Goal: Information Seeking & Learning: Check status

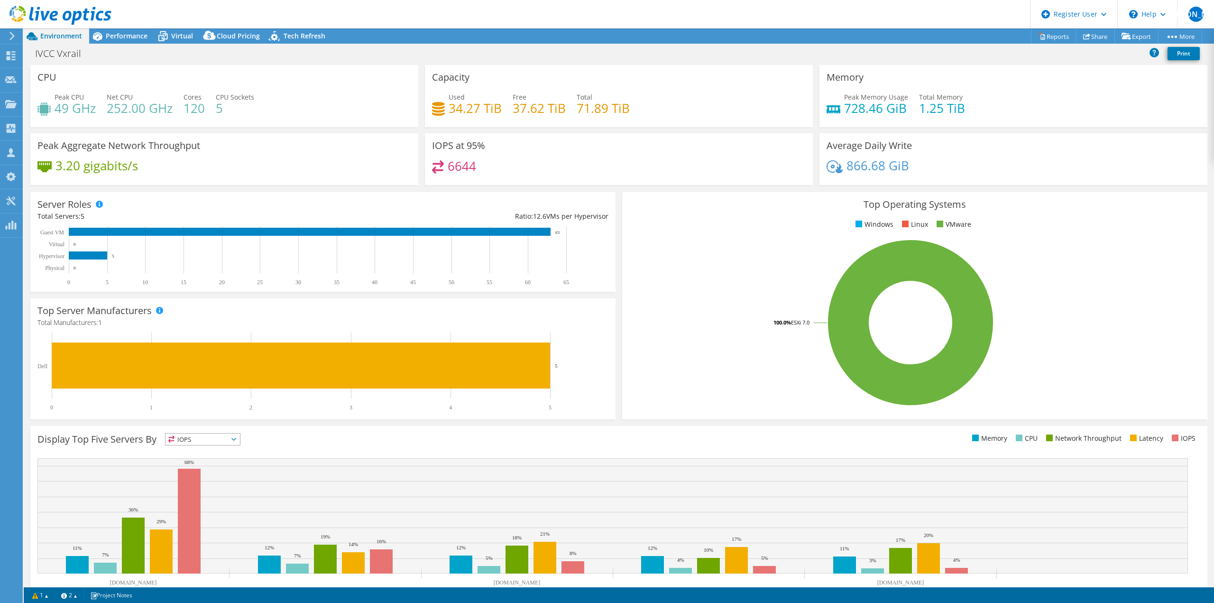
select select "USD"
click at [134, 33] on span "Performance" at bounding box center [127, 35] width 42 height 9
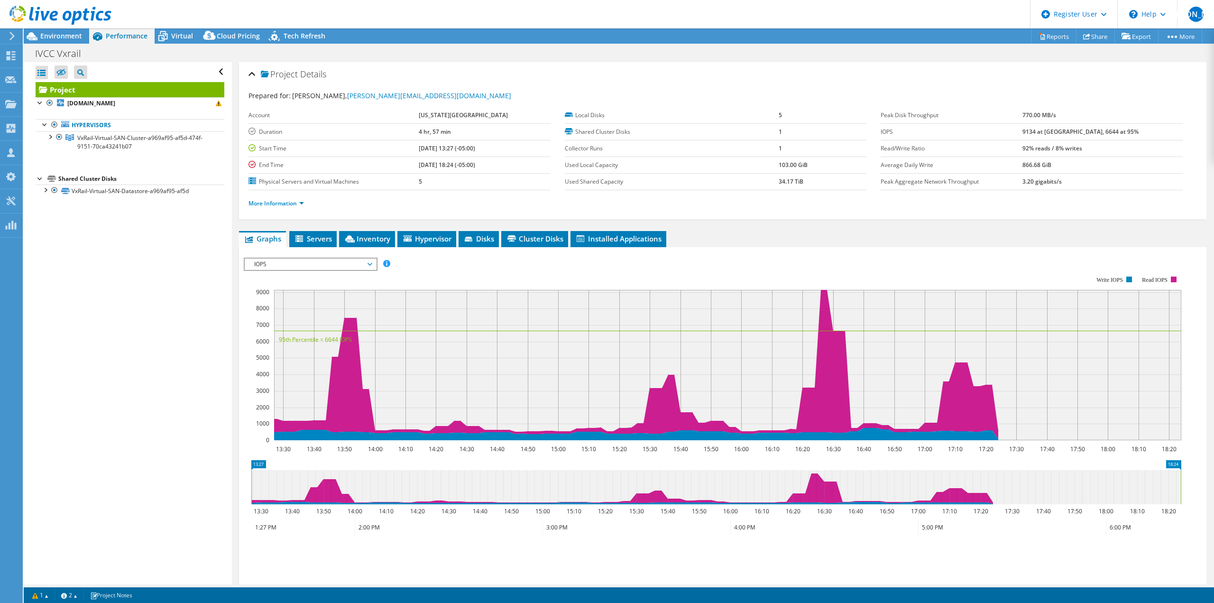
click at [49, 29] on div at bounding box center [55, 16] width 111 height 32
click at [50, 37] on span "Environment" at bounding box center [61, 35] width 42 height 9
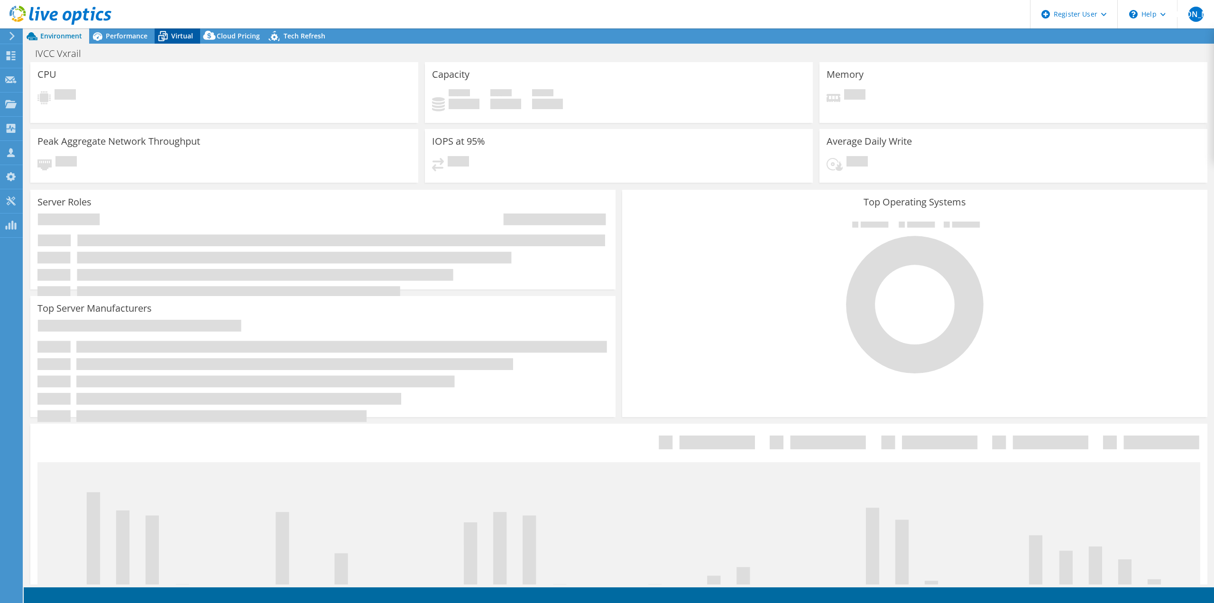
click at [178, 34] on span "Virtual" at bounding box center [182, 35] width 22 height 9
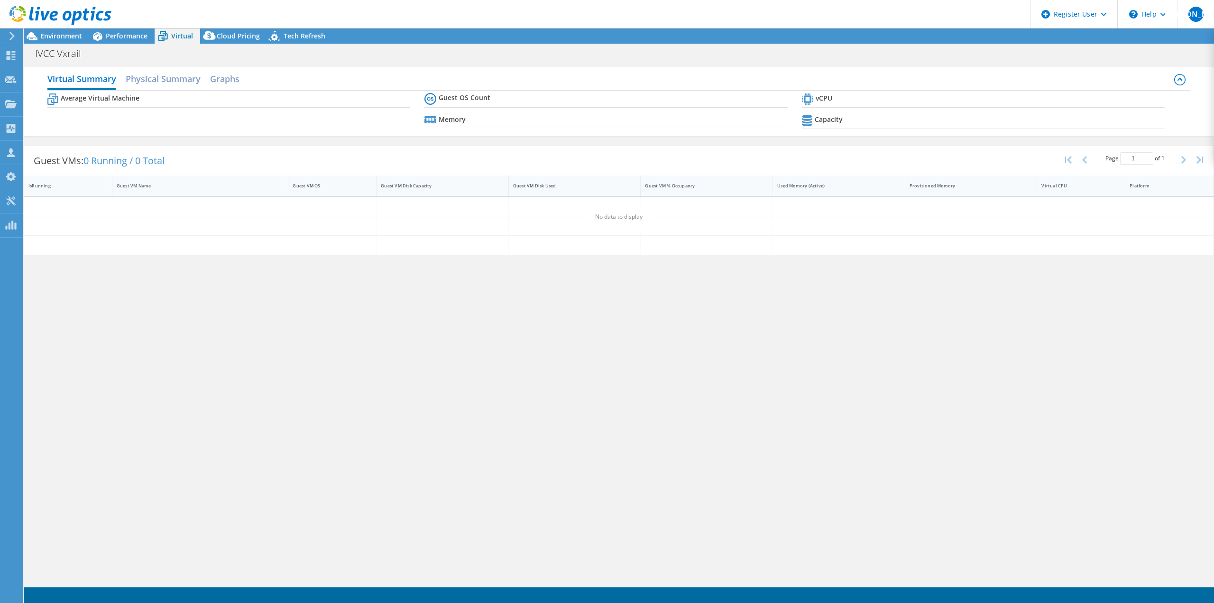
select select "USD"
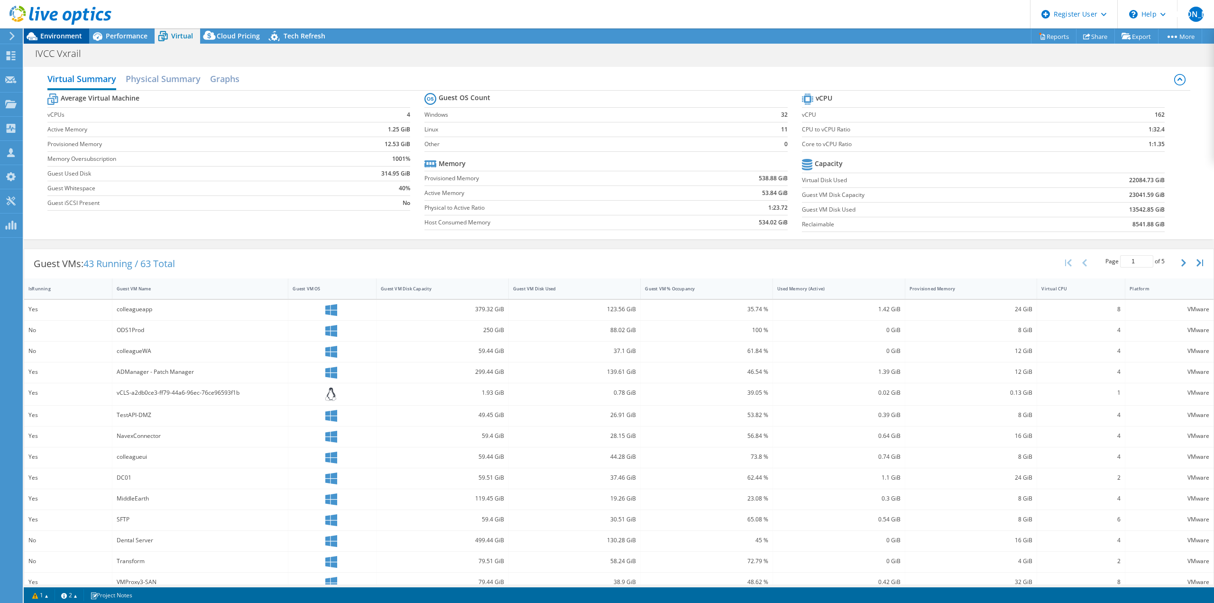
click at [51, 32] on span "Environment" at bounding box center [61, 35] width 42 height 9
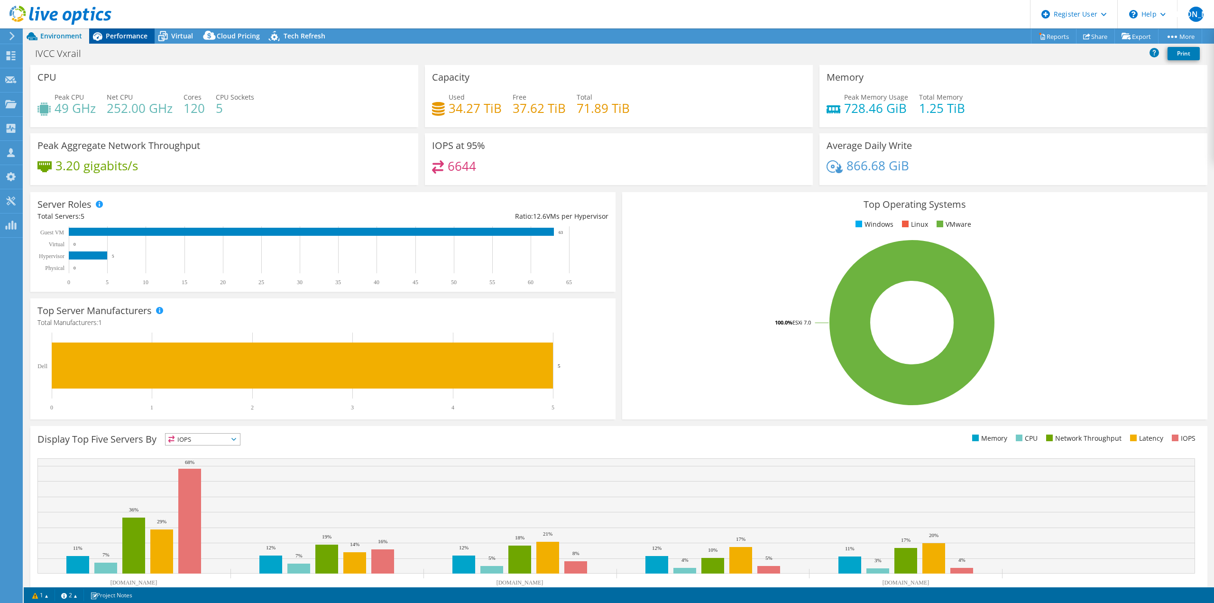
click at [134, 36] on span "Performance" at bounding box center [127, 35] width 42 height 9
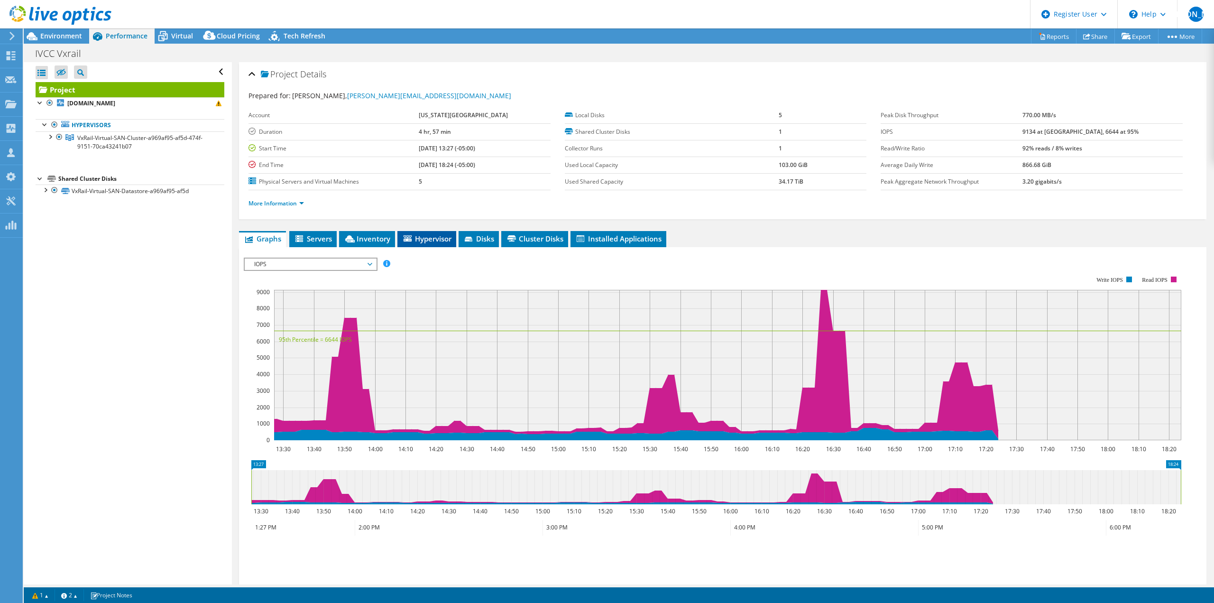
click at [424, 243] on span "Hypervisor" at bounding box center [426, 238] width 49 height 9
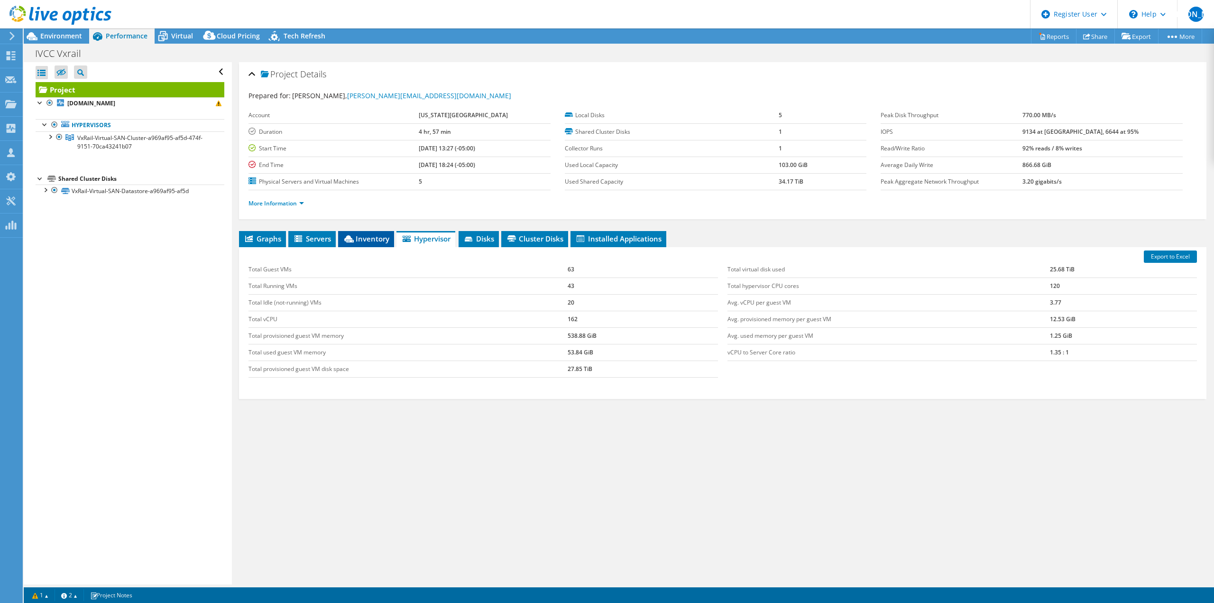
click at [387, 242] on span "Inventory" at bounding box center [366, 238] width 46 height 9
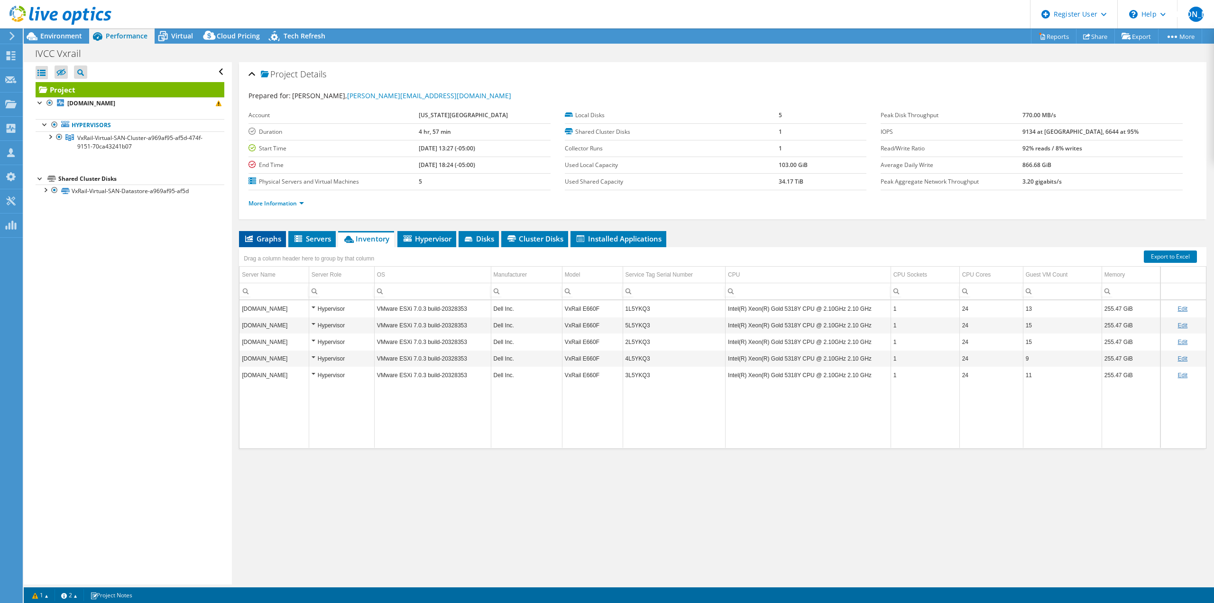
click at [269, 235] on span "Graphs" at bounding box center [262, 238] width 37 height 9
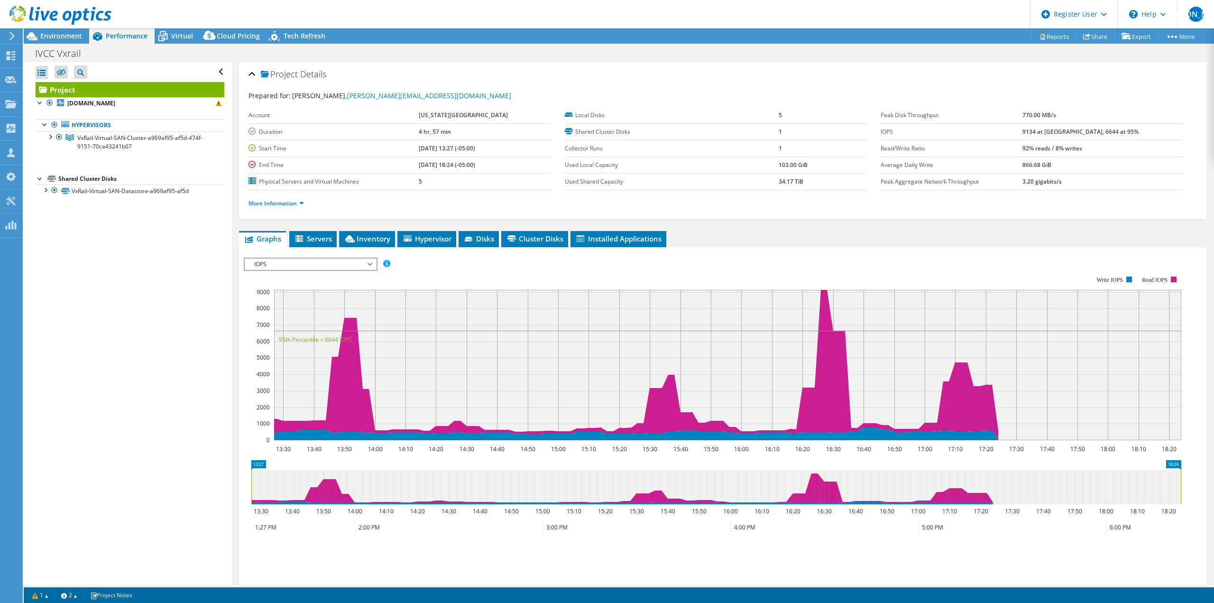
click at [298, 269] on span "IOPS" at bounding box center [310, 263] width 122 height 11
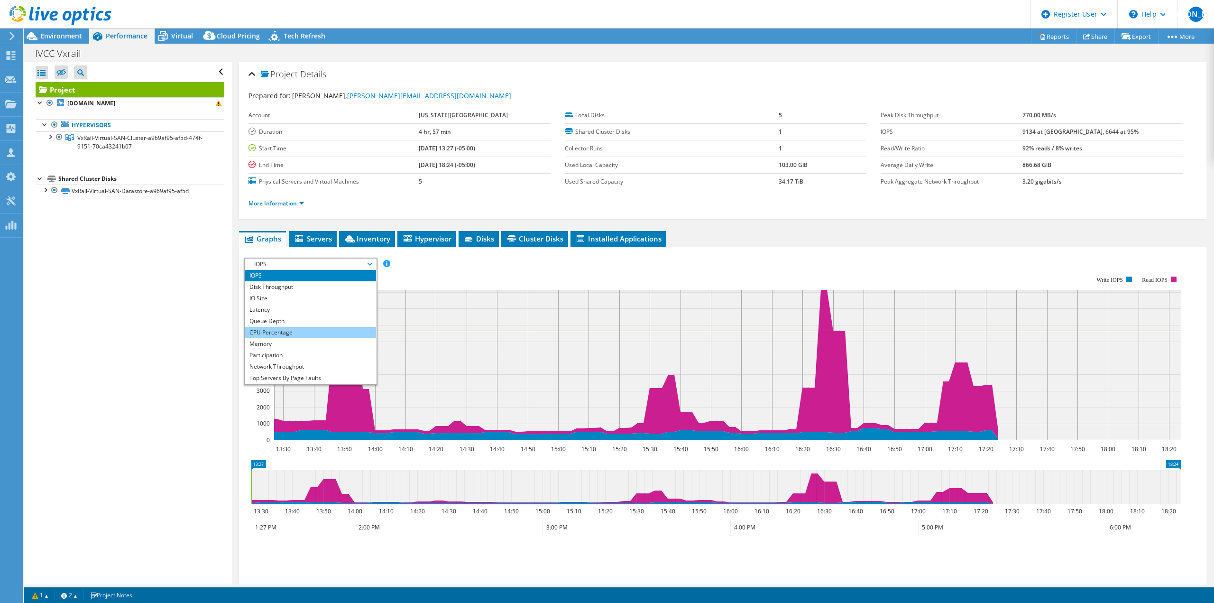
click at [290, 332] on li "CPU Percentage" at bounding box center [310, 332] width 131 height 11
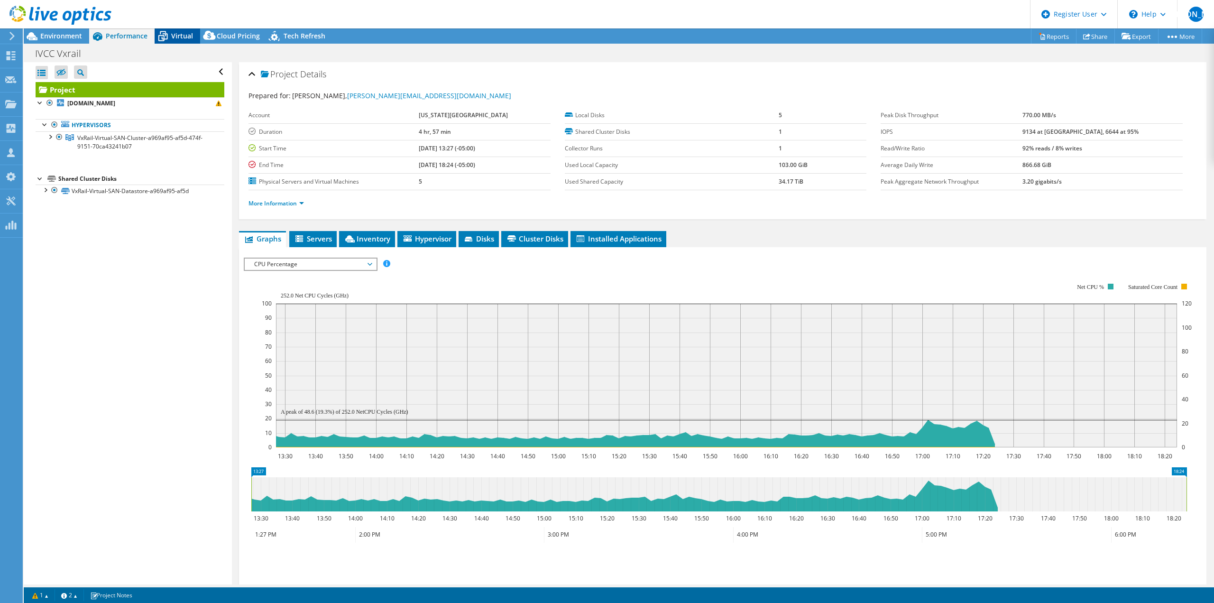
click at [171, 31] on icon at bounding box center [163, 36] width 17 height 17
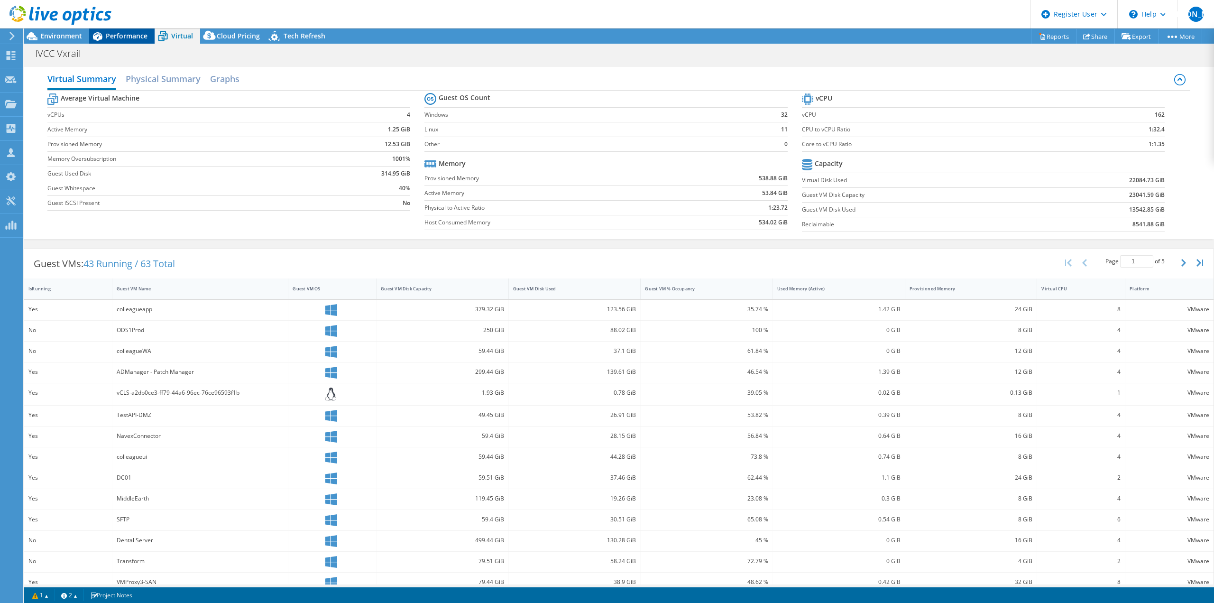
click at [139, 32] on span "Performance" at bounding box center [127, 35] width 42 height 9
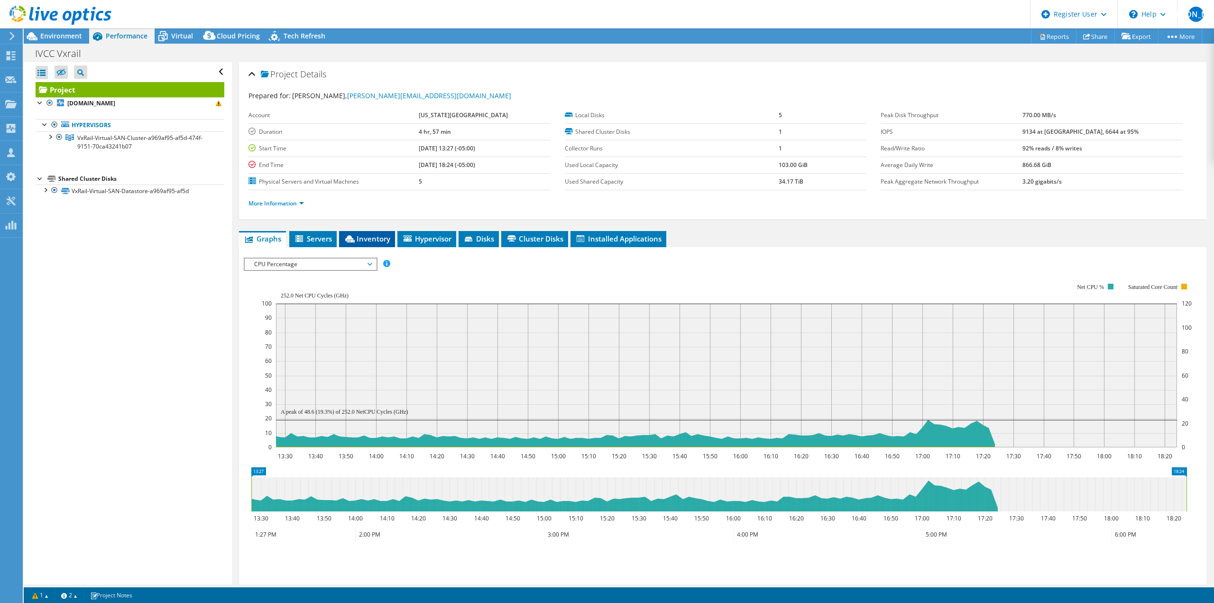
click at [376, 241] on span "Inventory" at bounding box center [367, 238] width 46 height 9
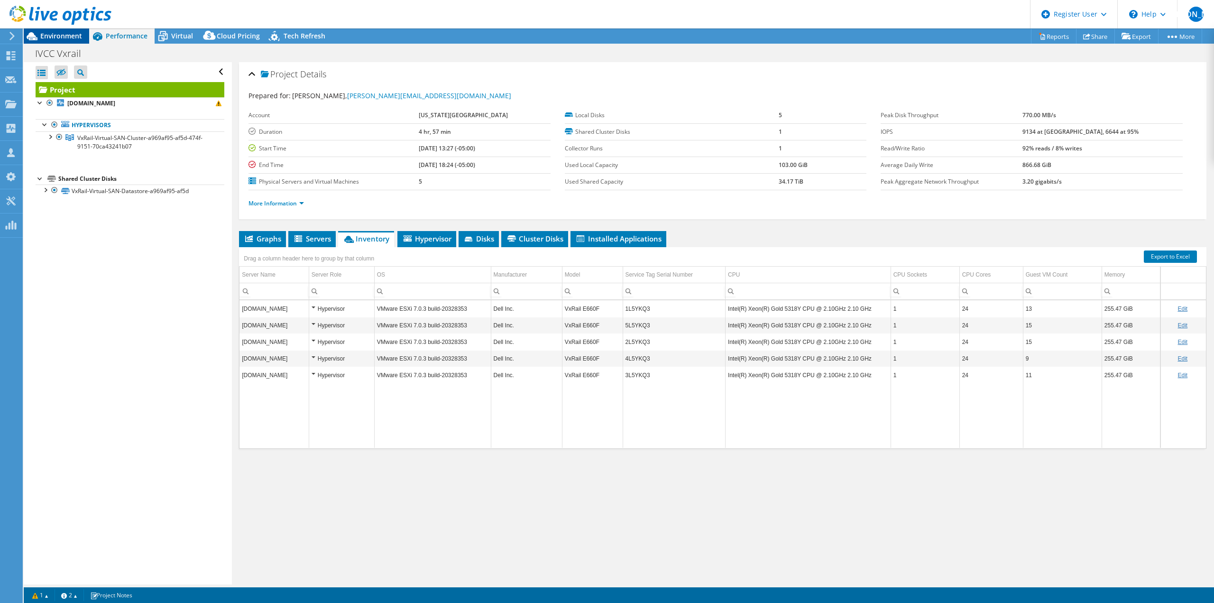
click at [76, 39] on span "Environment" at bounding box center [61, 35] width 42 height 9
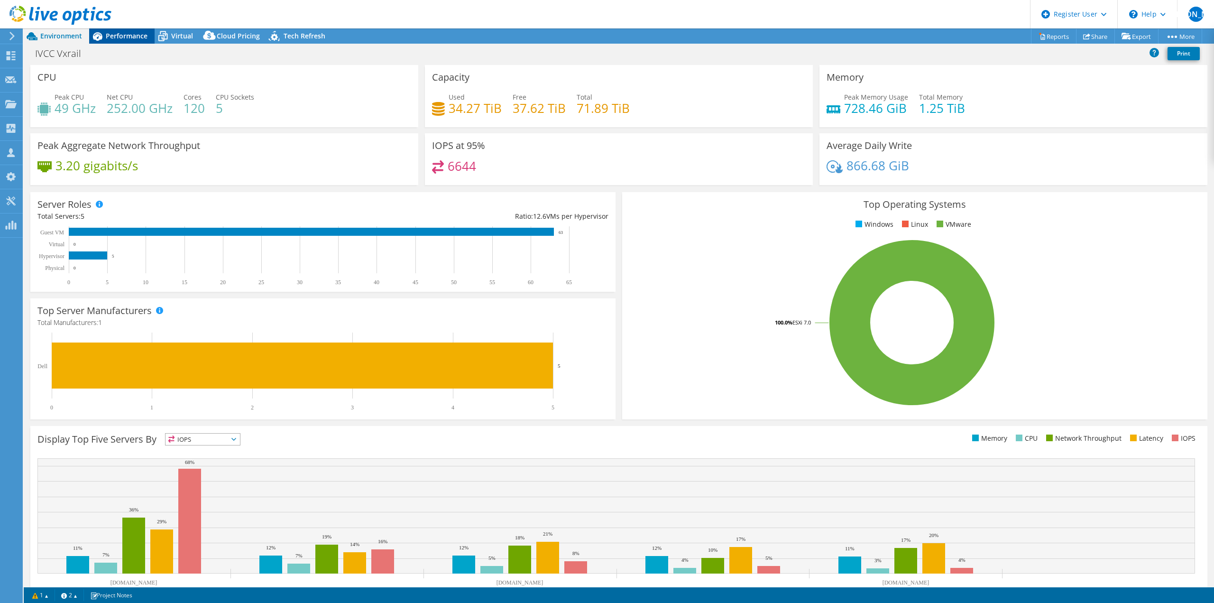
click at [123, 37] on span "Performance" at bounding box center [127, 35] width 42 height 9
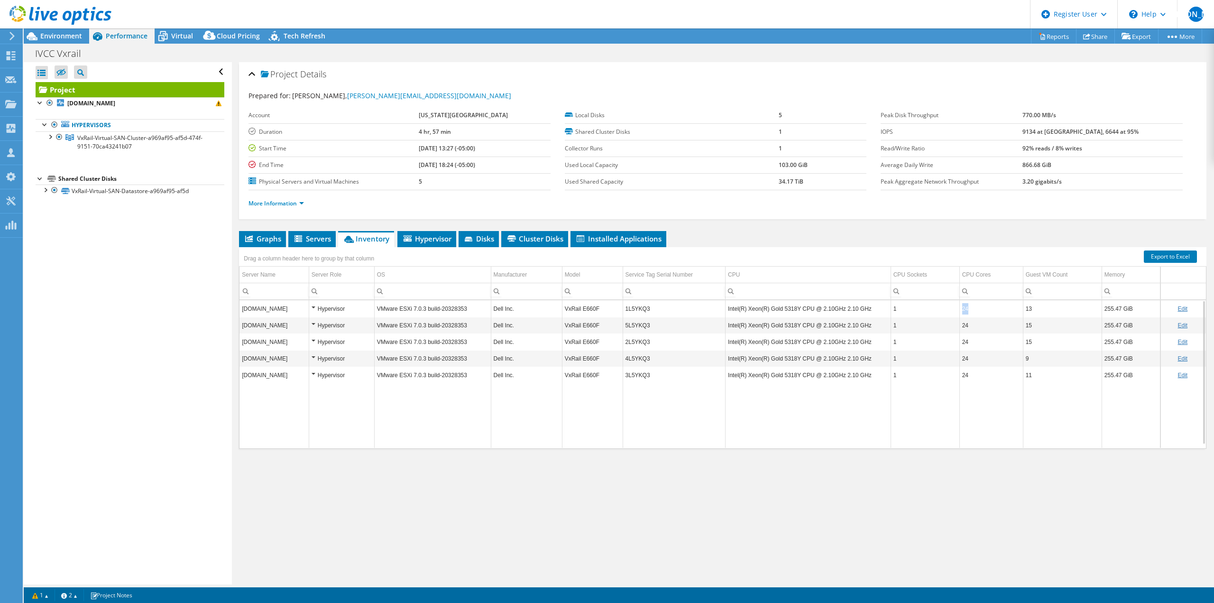
drag, startPoint x: 970, startPoint y: 309, endPoint x: 936, endPoint y: 310, distance: 33.7
click at [936, 310] on tr "vxrail7.ivcc.edu Hypervisor VMware ESXi 7.0.3 build-20328353 Dell Inc. VxRail E…" at bounding box center [723, 308] width 967 height 17
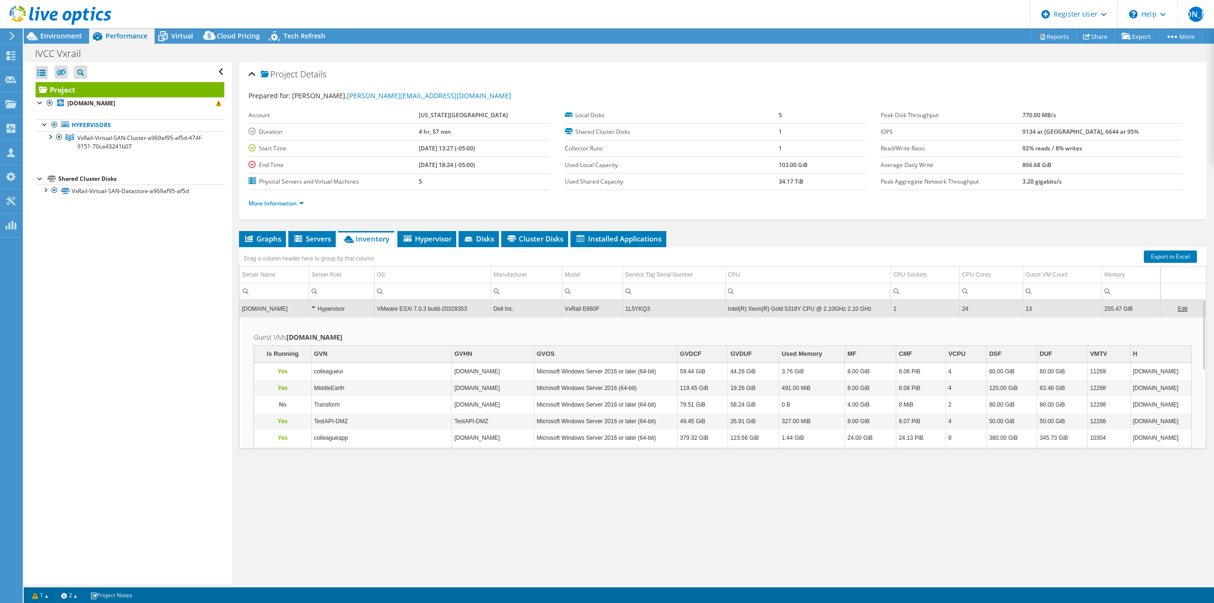
click at [960, 311] on td "24" at bounding box center [991, 308] width 64 height 17
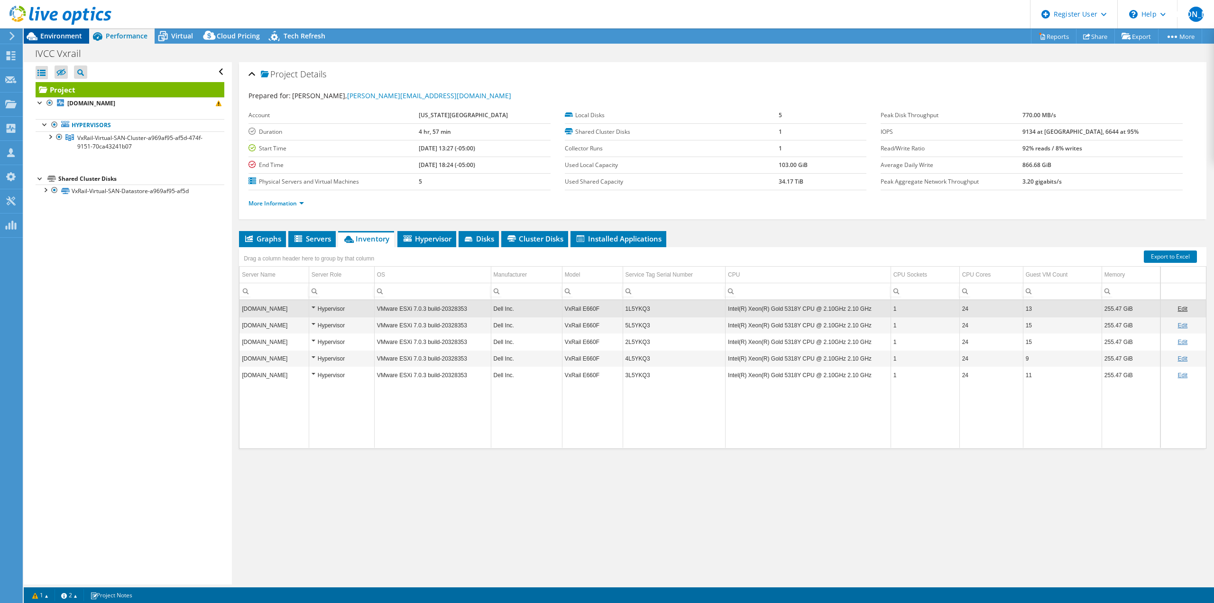
click at [50, 39] on span "Environment" at bounding box center [61, 35] width 42 height 9
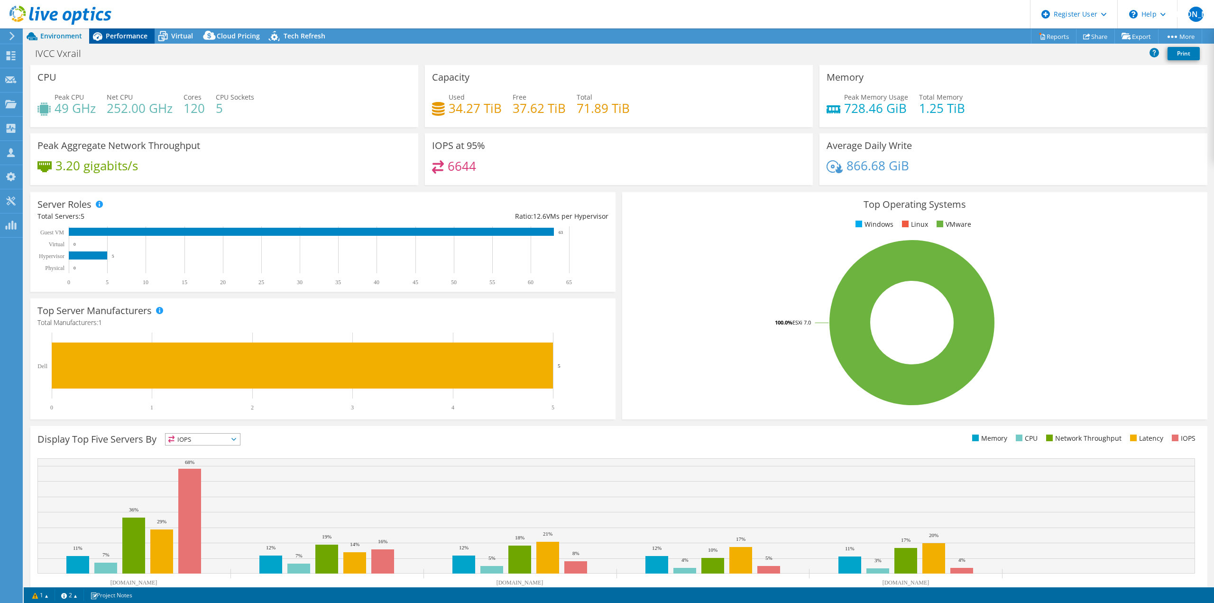
click at [114, 34] on span "Performance" at bounding box center [127, 35] width 42 height 9
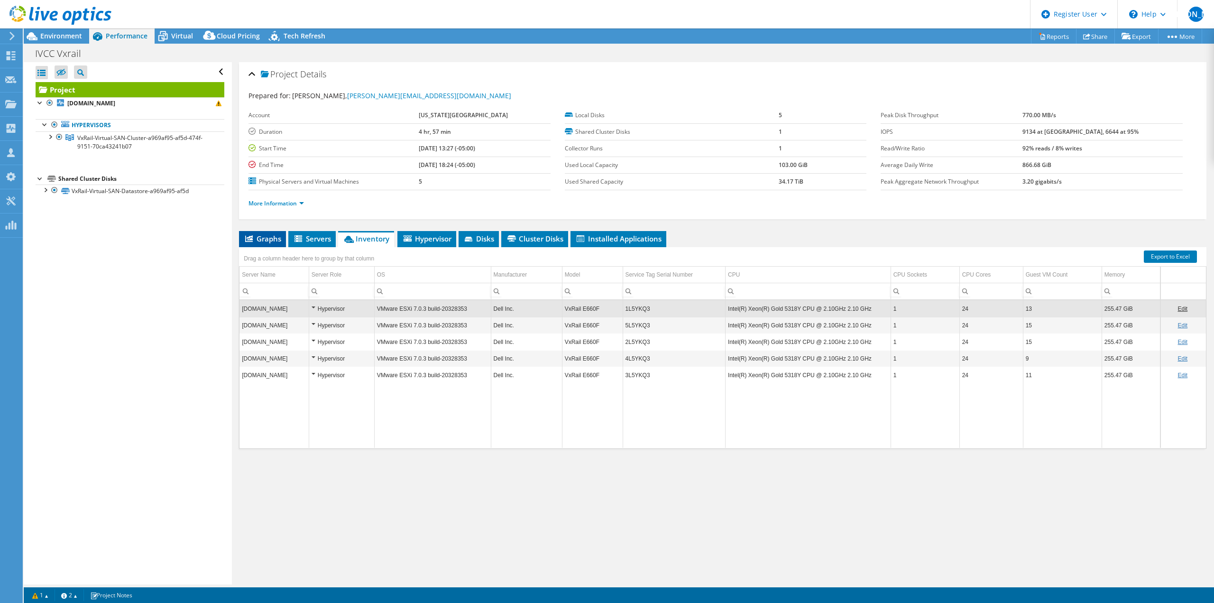
click at [263, 233] on li "Graphs" at bounding box center [262, 239] width 47 height 16
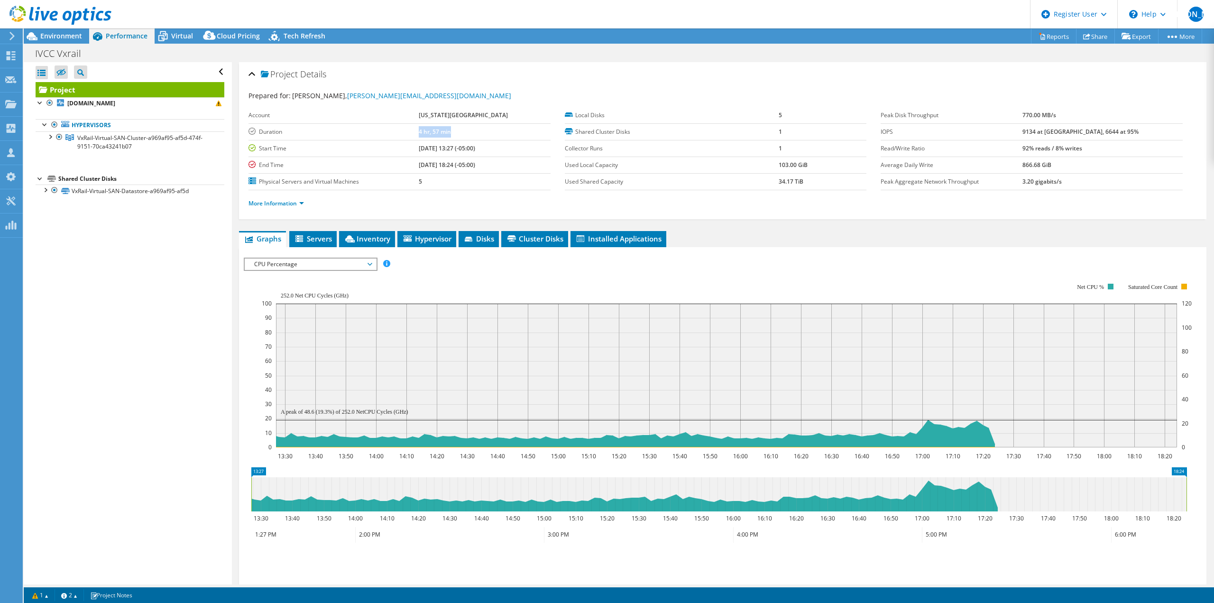
drag, startPoint x: 400, startPoint y: 133, endPoint x: 446, endPoint y: 134, distance: 46.5
click at [446, 134] on tr "Duration 4 hr, 57 min" at bounding box center [400, 131] width 302 height 17
click at [467, 134] on td "4 hr, 57 min" at bounding box center [485, 131] width 132 height 17
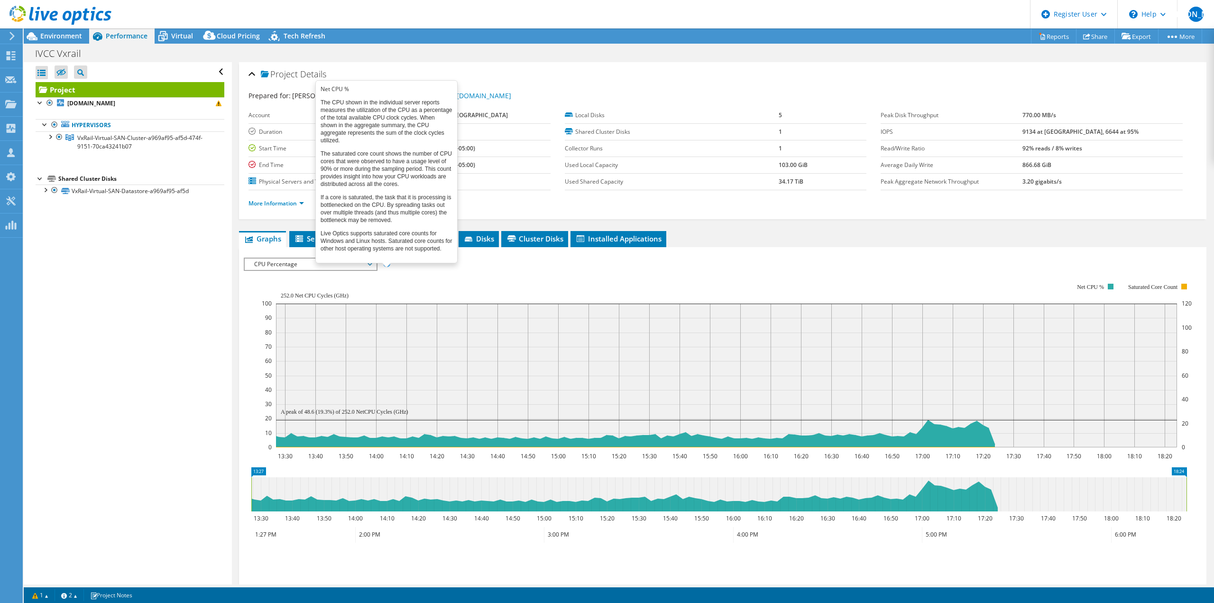
click at [387, 262] on span at bounding box center [386, 263] width 7 height 7
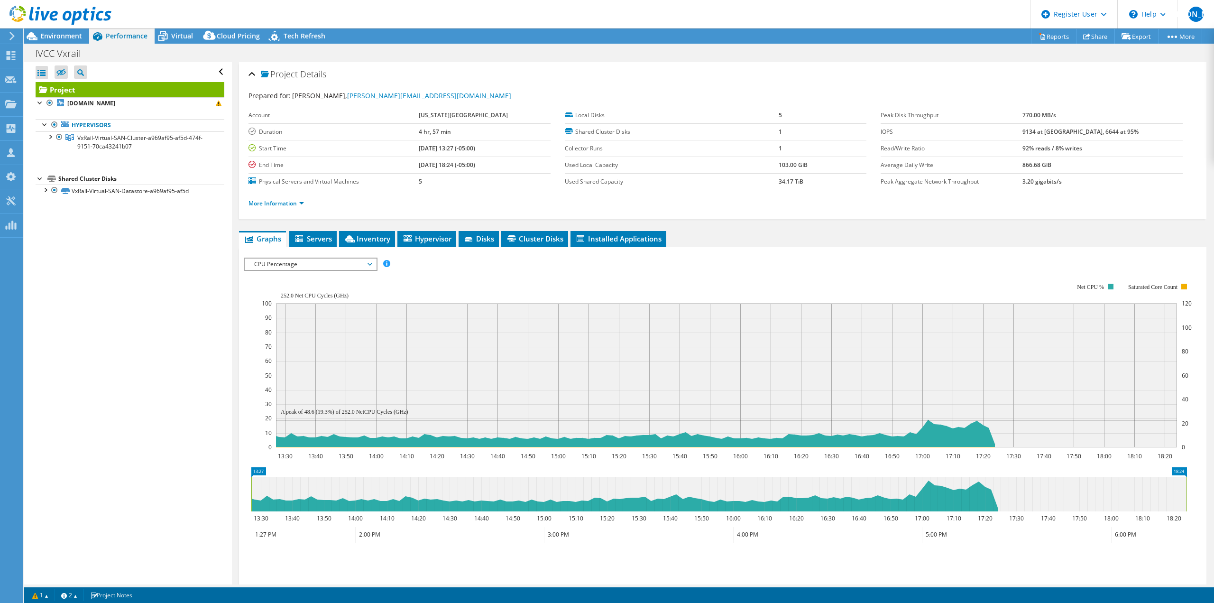
click at [423, 262] on div "IOPS Disk Throughput IO Size Latency Queue Depth CPU Percentage Memory Page Fau…" at bounding box center [723, 264] width 958 height 13
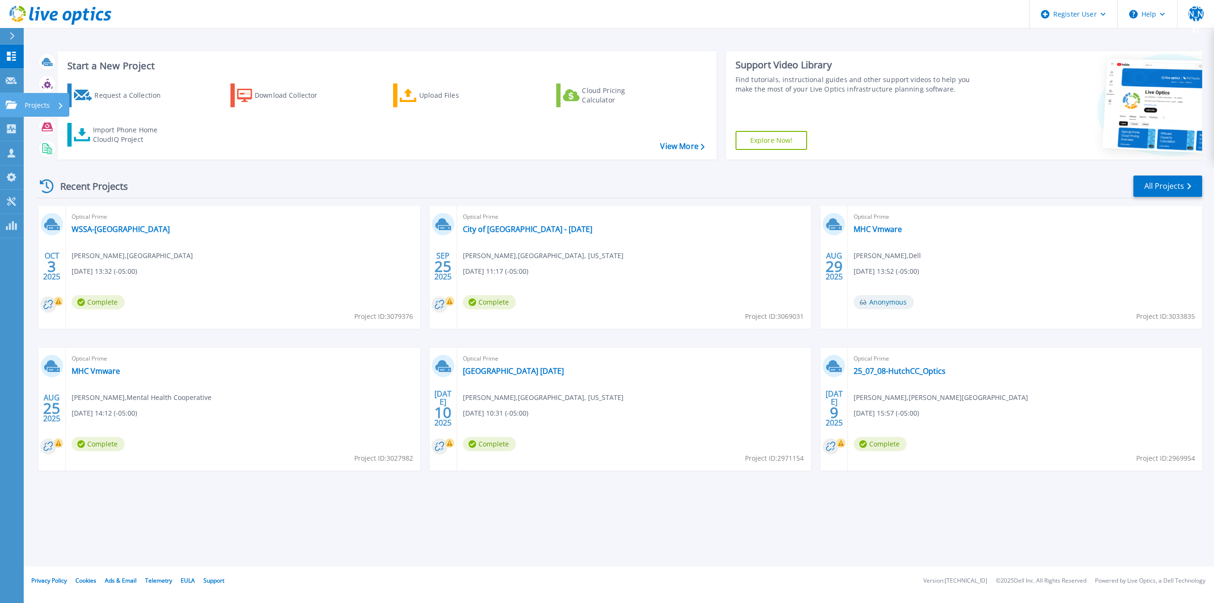
click at [9, 102] on icon at bounding box center [11, 105] width 11 height 8
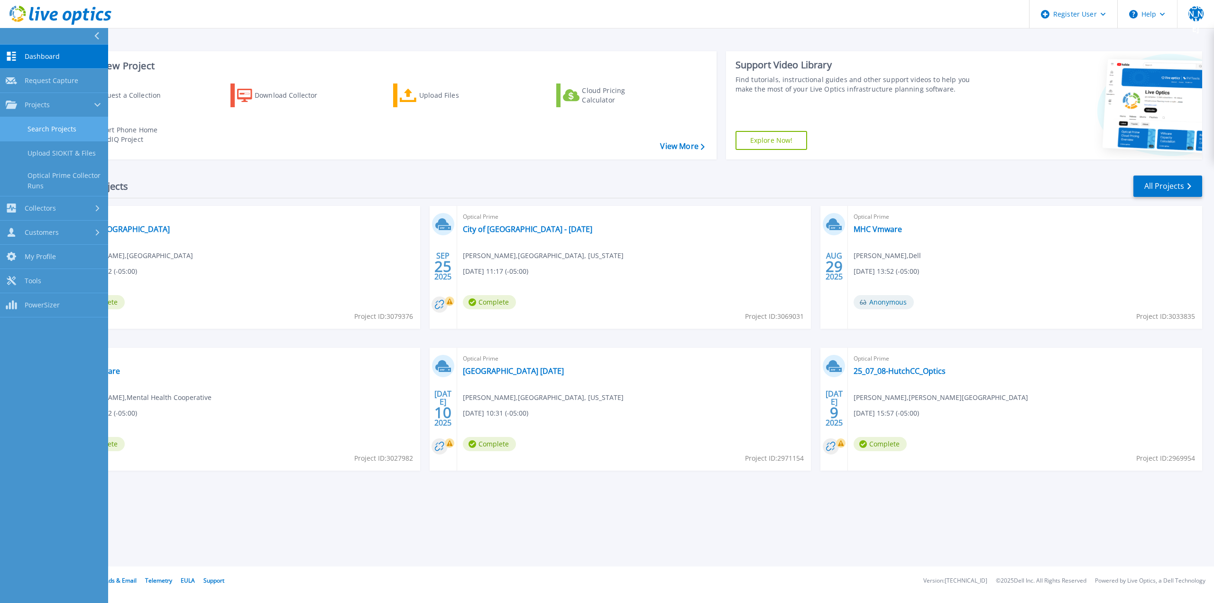
click at [32, 129] on link "Search Projects" at bounding box center [54, 129] width 108 height 24
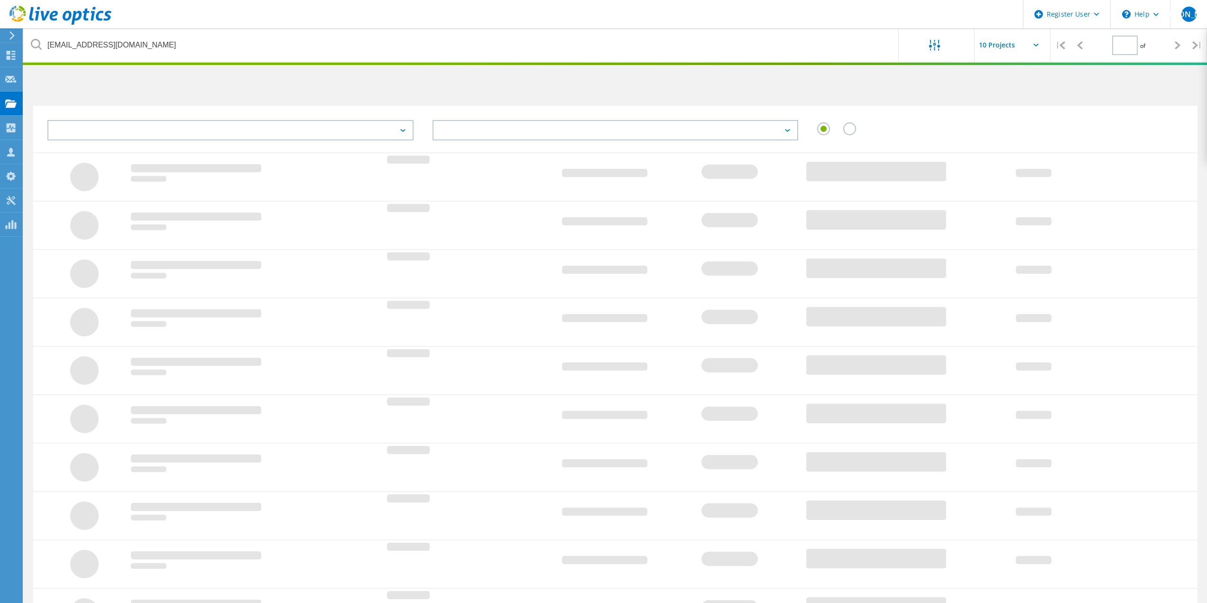
type input "1"
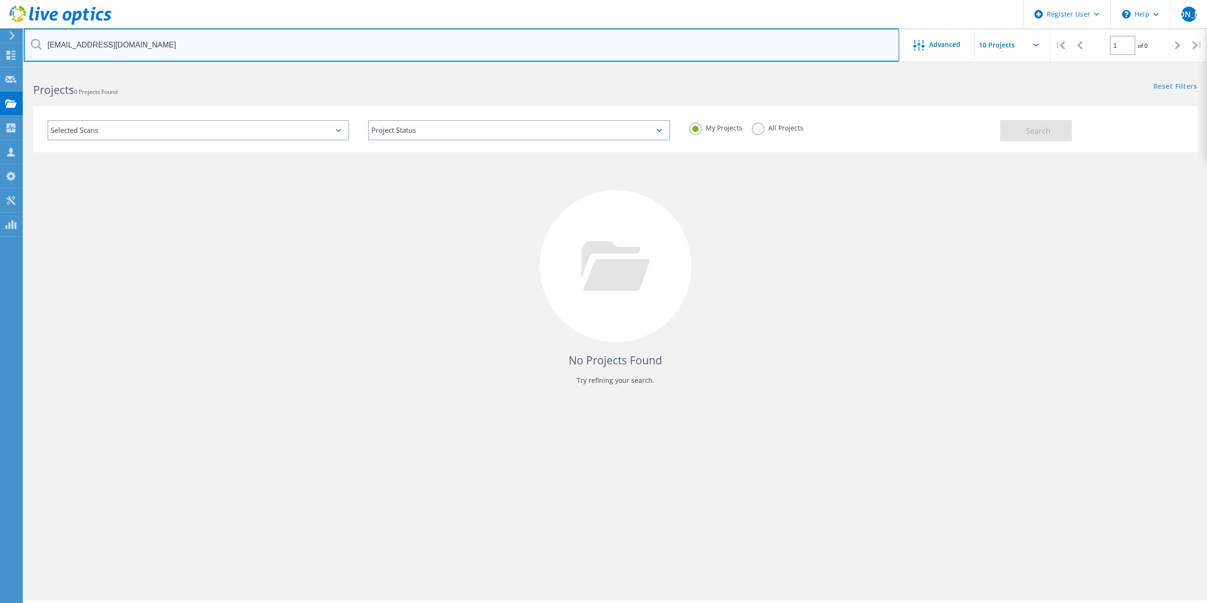
click at [280, 54] on input "djkeele@milwaukee.gov" at bounding box center [462, 44] width 876 height 33
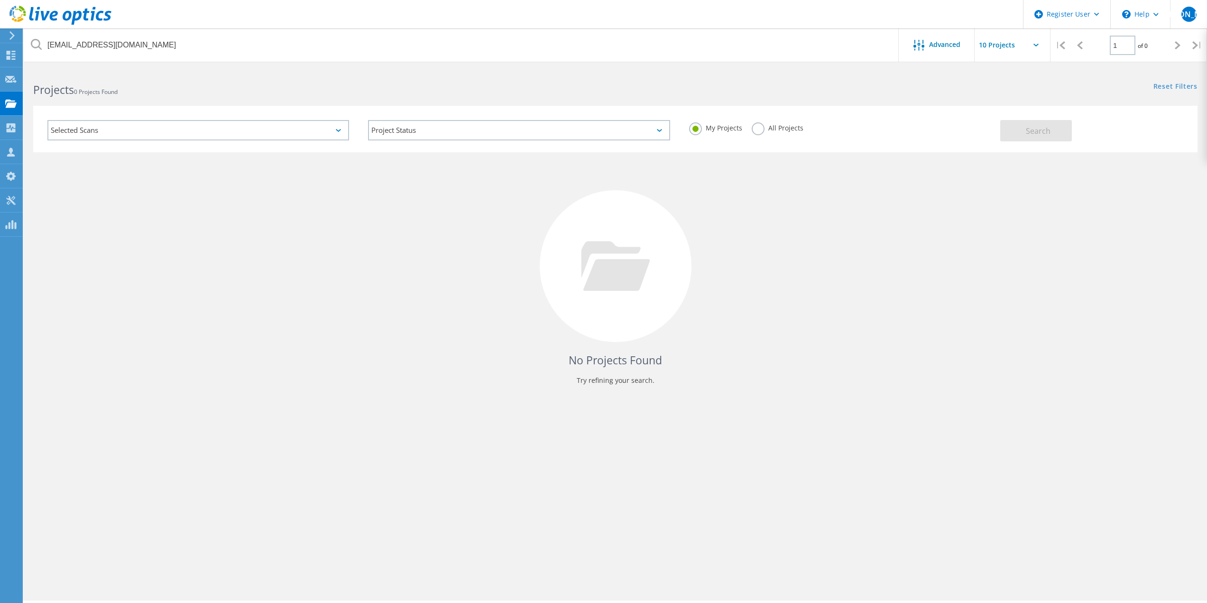
click at [766, 130] on label "All Projects" at bounding box center [778, 126] width 52 height 9
click at [0, 0] on input "All Projects" at bounding box center [0, 0] width 0 height 0
click at [1024, 125] on button "Search" at bounding box center [1036, 130] width 72 height 21
